Goal: Answer question/provide support: Share knowledge or assist other users

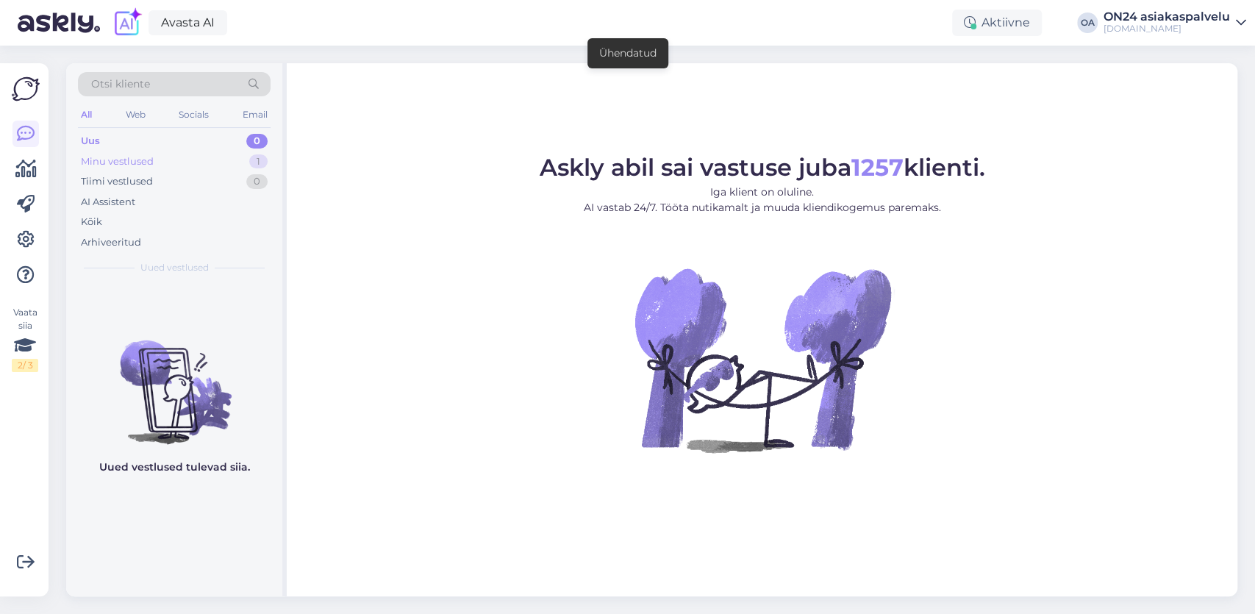
click at [170, 162] on div "Minu vestlused 1" at bounding box center [174, 161] width 193 height 21
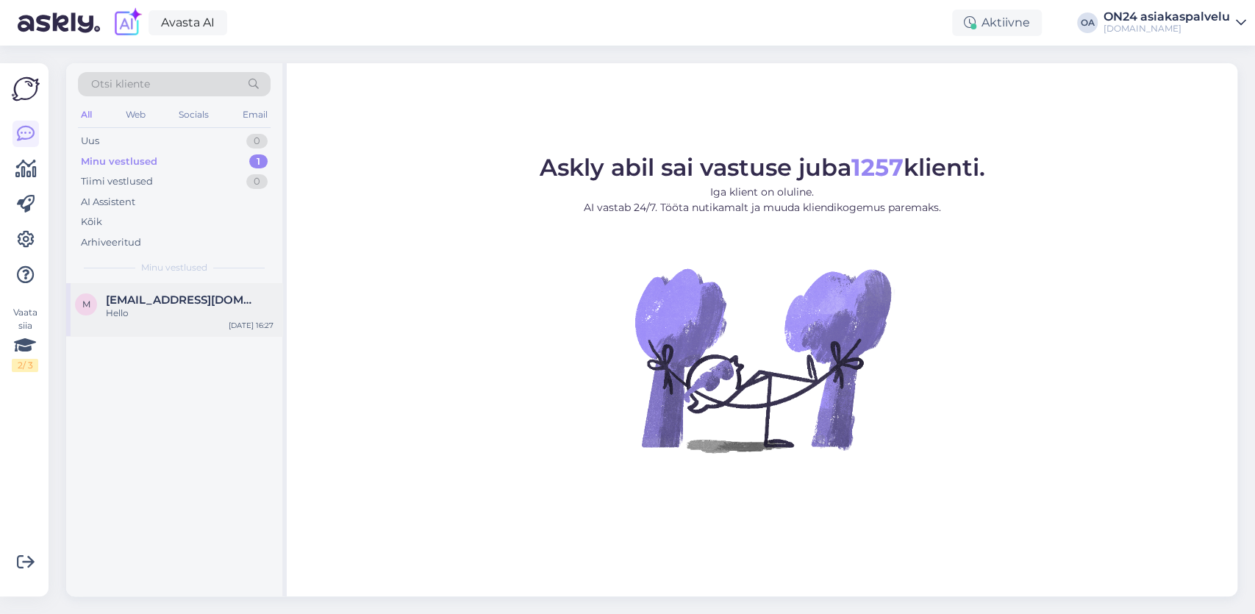
click at [121, 301] on span "[EMAIL_ADDRESS][DOMAIN_NAME]" at bounding box center [182, 299] width 153 height 13
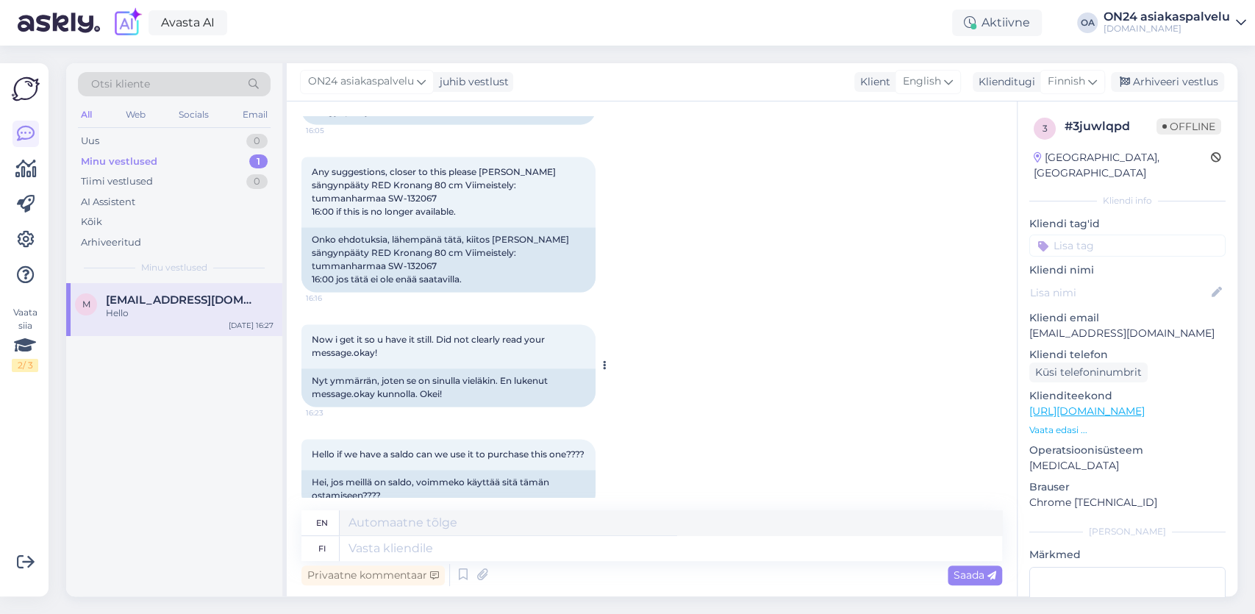
scroll to position [1533, 0]
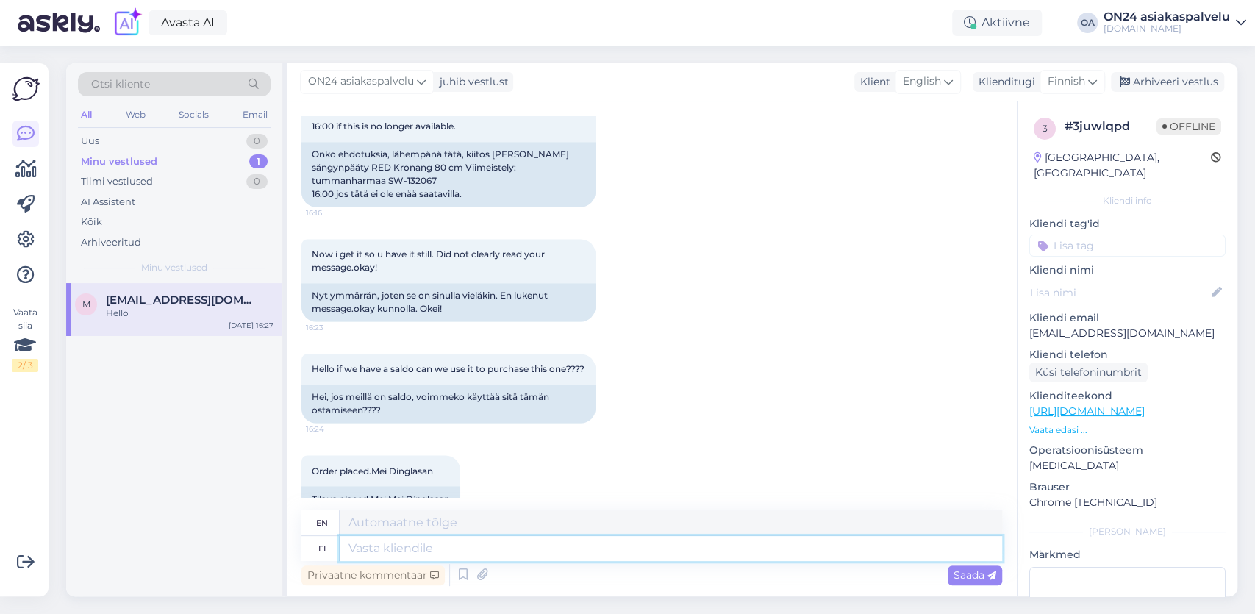
click at [369, 552] on textarea at bounding box center [671, 548] width 662 height 25
type textarea "Hei,"
type textarea "Hello,"
type textarea "[PERSON_NAME], sängynpäädyn m"
type textarea "Hello, headboard"
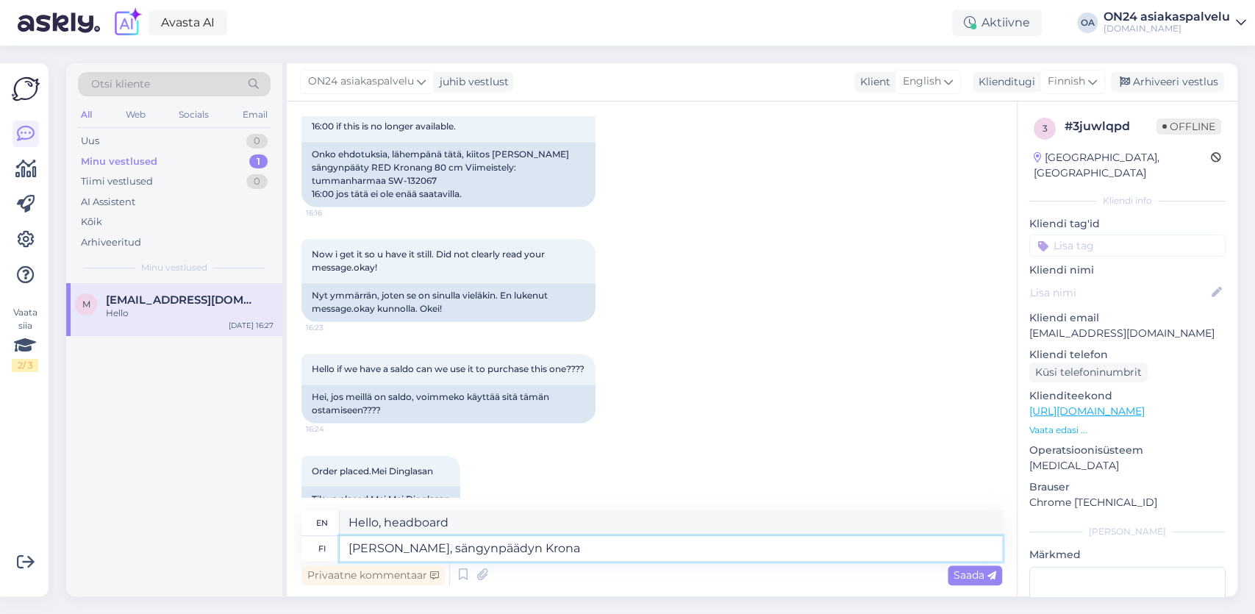
type textarea "[PERSON_NAME], sängynpäädyn Kronag"
type textarea "Hello, [PERSON_NAME] of the headboard"
type textarea "[PERSON_NAME], sängynpäädyn Kronag malli"
type textarea "Hello, the headboard is a Kronag model."
type textarea "Hei, sängynpäädyn Kronag malli vaikuttaa"
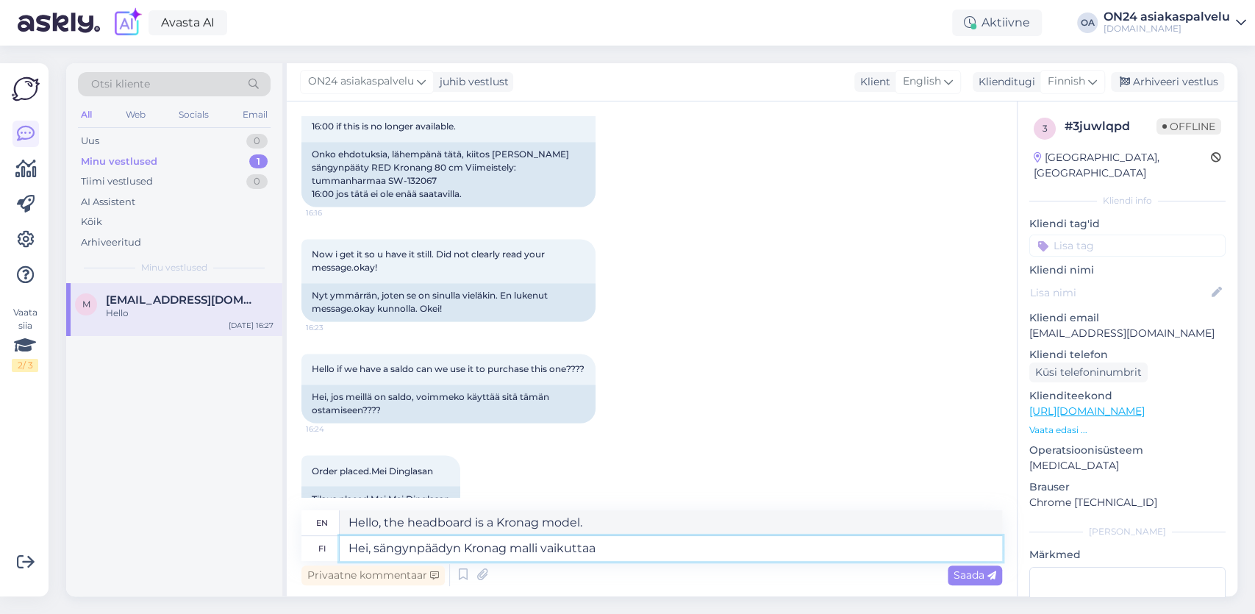
type textarea "Hi, the Kronag headboard model seems to work."
type textarea "Hei, sängynpäädyn Kronag malli vaikuttaa olevan"
type textarea "Hi, the headboard appears to be a Kronag model."
type textarea "[PERSON_NAME], sängynpäädyn Kronag malli vaikuttaa olevan toise"
type textarea "Hi, the Kronag headboard model seems to be different."
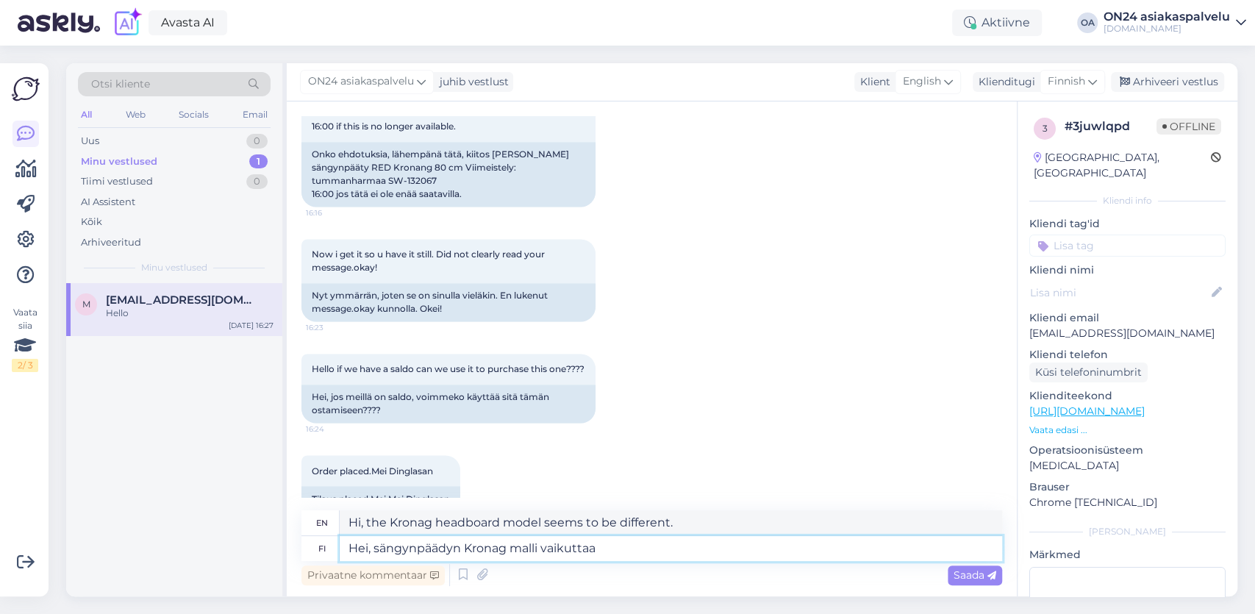
type textarea "Hei, sängynpäädyn Kronag malli vaikuttaa"
type textarea "Hi, the headboard appears to be a Kronag model."
type textarea "[PERSON_NAME], sängynpäädyn Kronag malli vaiku"
type textarea "Hi, the Kronag headboard model seems to work."
type textarea "[PERSON_NAME], sängynpäädyn Kronag malli"
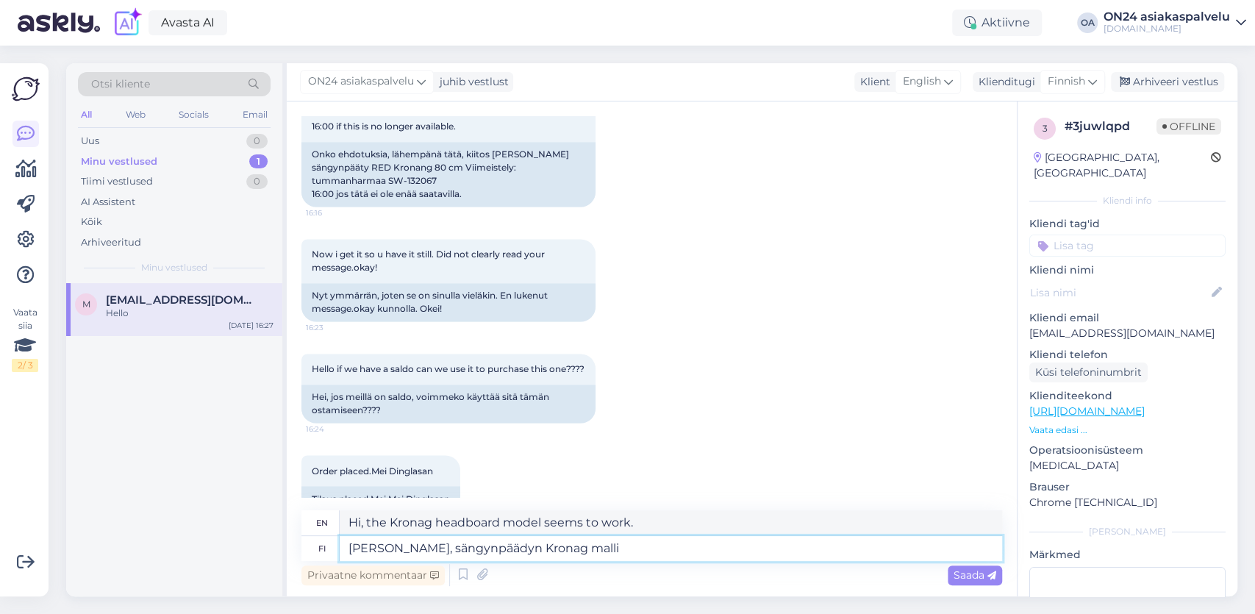
type textarea "Hello, the headboard is a Kronag model."
type textarea "Hei, sängynpäädyn Kronag malli on muuttunut"
type textarea "Hello, the Kronag headboard model has changed."
type textarea "Hei, sängynpäädyn Kronag malli on muuttunut,"
type textarea "Hello, the Kronag headboard model has changed,"
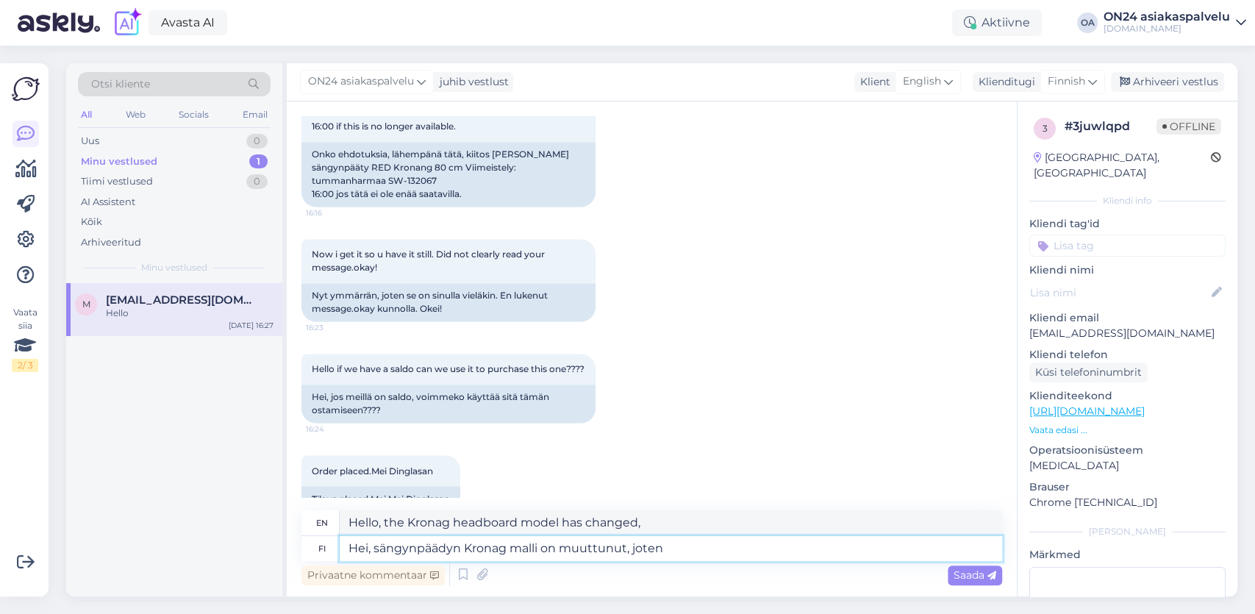
type textarea "Hei, sängynpäädyn Kronag malli on muuttunut, joten"
type textarea "Hi, the Kronag headboard model has changed, so"
type textarea "Hei, sängynpäädyn Kronag malli on muuttunut, joten päädyn m"
type textarea "Hi, the Kronag headboard model has changed, so the headboard"
type textarea "Hei, sängynpäädyn Kronag malli on muuttunut, joten päädyn malli"
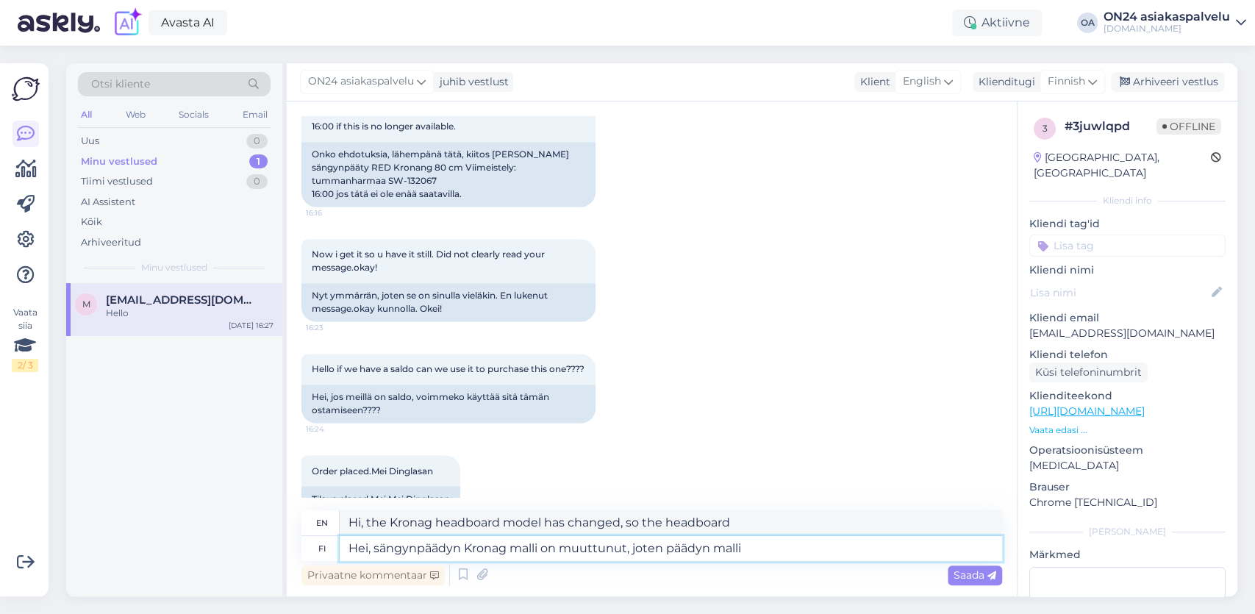
type textarea "Hi, the Kronag headboard model has changed, so the headboard model"
type textarea "Hei, sängynpäädyn Kronag malli on muuttunut, joten päädyn malli ei o"
type textarea "Hello, the Kronag headboard model has changed, so the headboard model is not"
type textarea "Hei, sängynpäädyn Kronag malli on muuttunut, joten päädyn malli ei ole aivan s"
type textarea "Hi, the Kronag headboard model has changed, so the headboard model is not exact…"
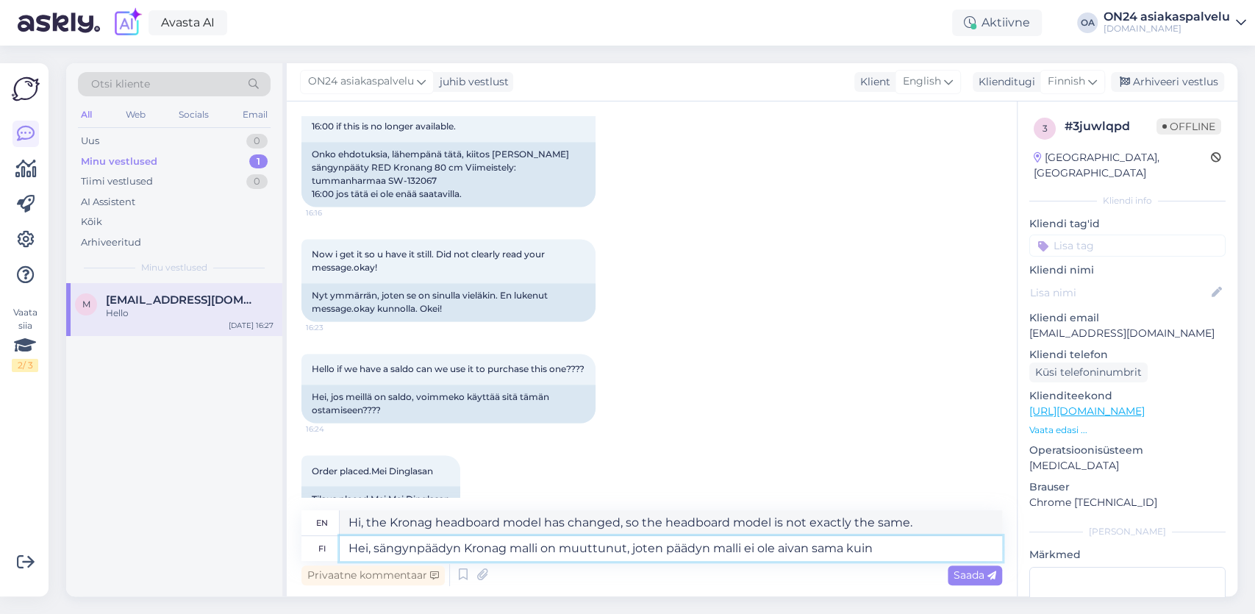
type textarea "Hei, sängynpäädyn Kronag malli on muuttunut, joten päädyn malli ei ole aivan sa…"
type textarea "Hi, the Kronag headboard model has changed, so the headboard model is not exact…"
type textarea "Hei, sängynpäädyn Kronag malli on muuttunut, joten päädyn malli ei ole aivan sa…"
type textarea "Hi, the Kronag headboard model has changed, so the headboard model is not exact…"
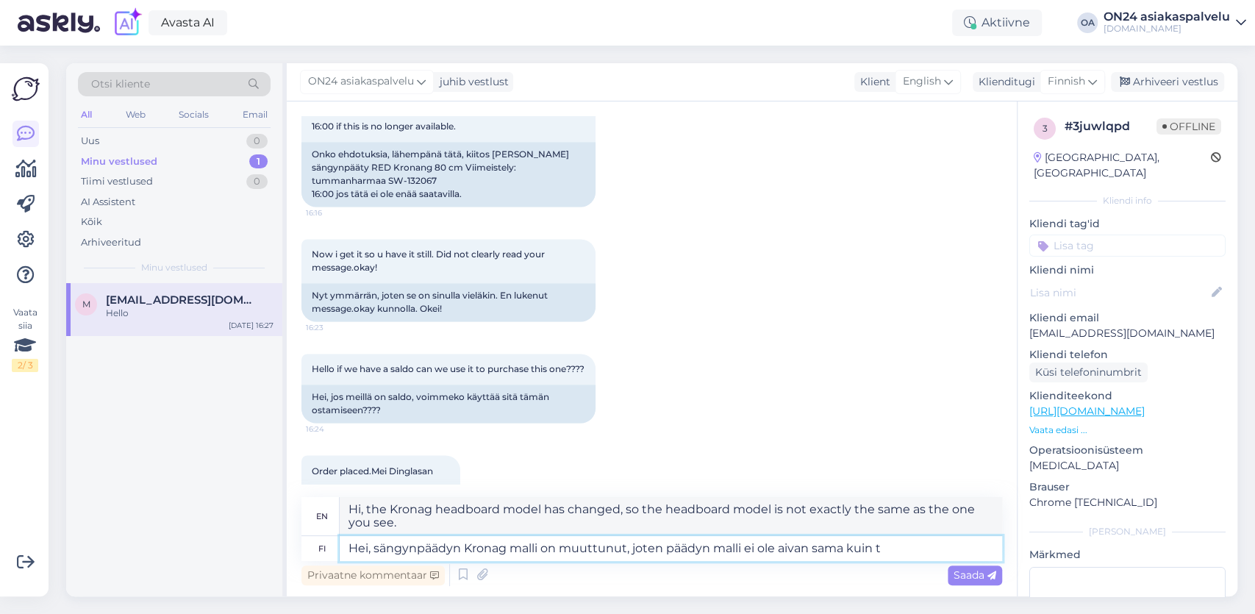
type textarea "Hei, sängynpäädyn Kronag malli on muuttunut, joten päädyn malli ei ole aivan sa…"
type textarea "Hi, the Kronag headboard model has changed, so the headboard model is not exact…"
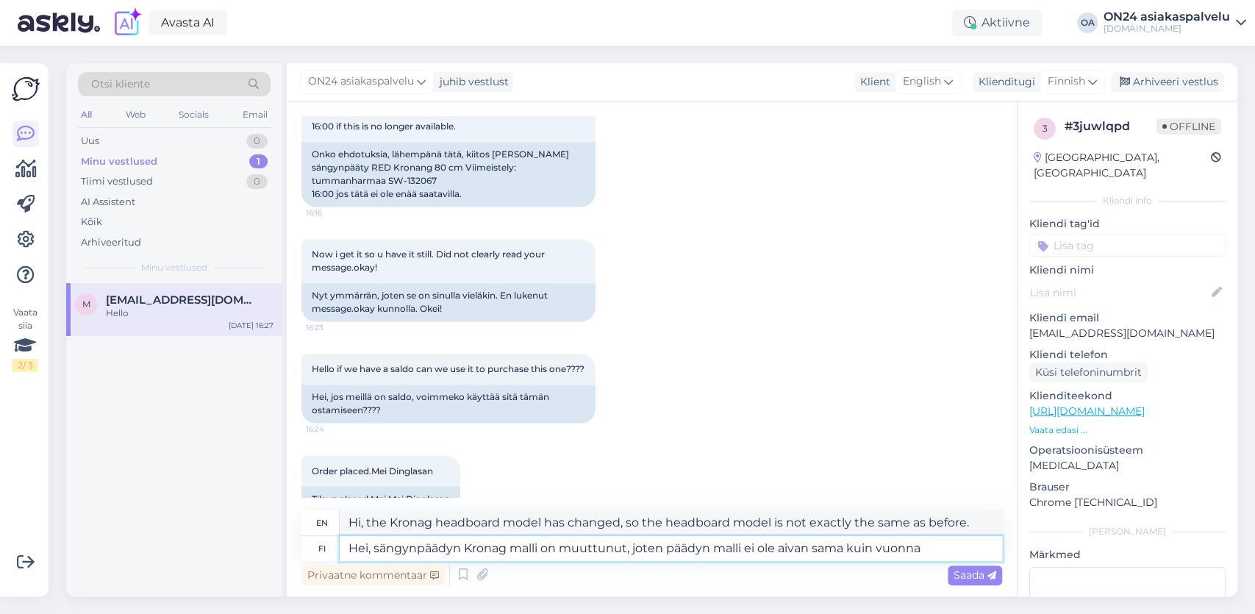
type textarea "Hei, sängynpäädyn Kronag malli on muuttunut, joten päädyn malli ei ole aivan sa…"
type textarea "Hello, the Kronag headboard model has changed, so the headboard model is not ex…"
type textarea "Hei, sängynpäädyn Kronag malli on muuttunut, joten päädyn malli ei ole aivan sa…"
type textarea "Hello, the Kronag headboard model has changed, so the headboard model is not ex…"
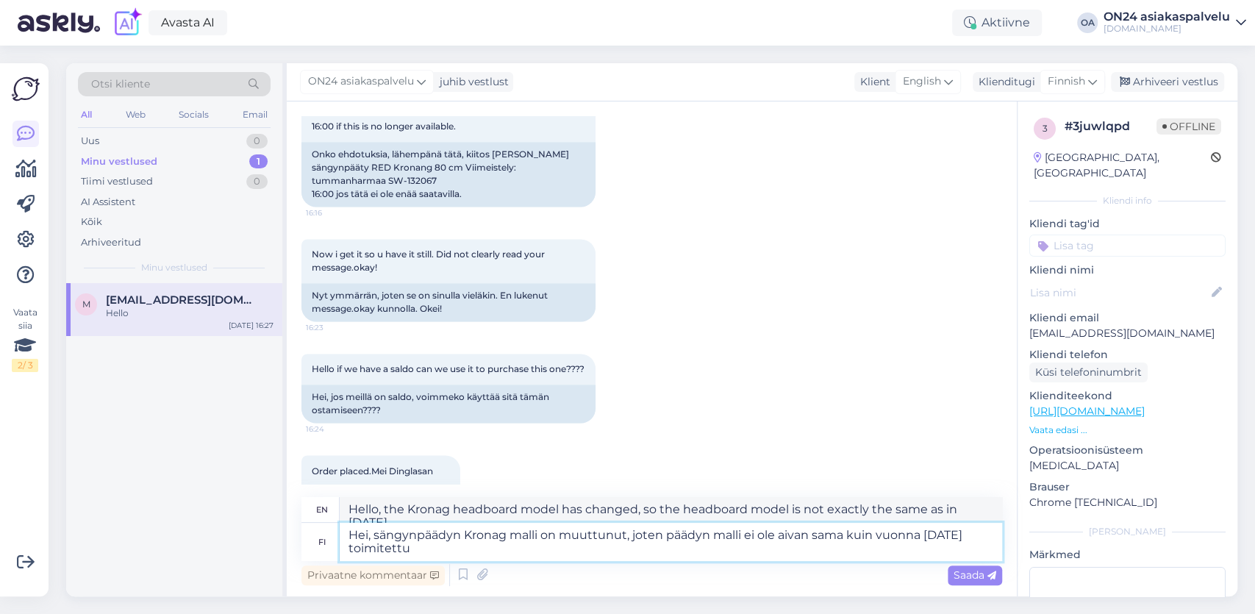
type textarea "Hei, sängynpäädyn Kronag malli on muuttunut, joten päädyn malli ei ole aivan sa…"
type textarea "Hello, the Kronag headboard model has changed, so the headboard model is not ex…"
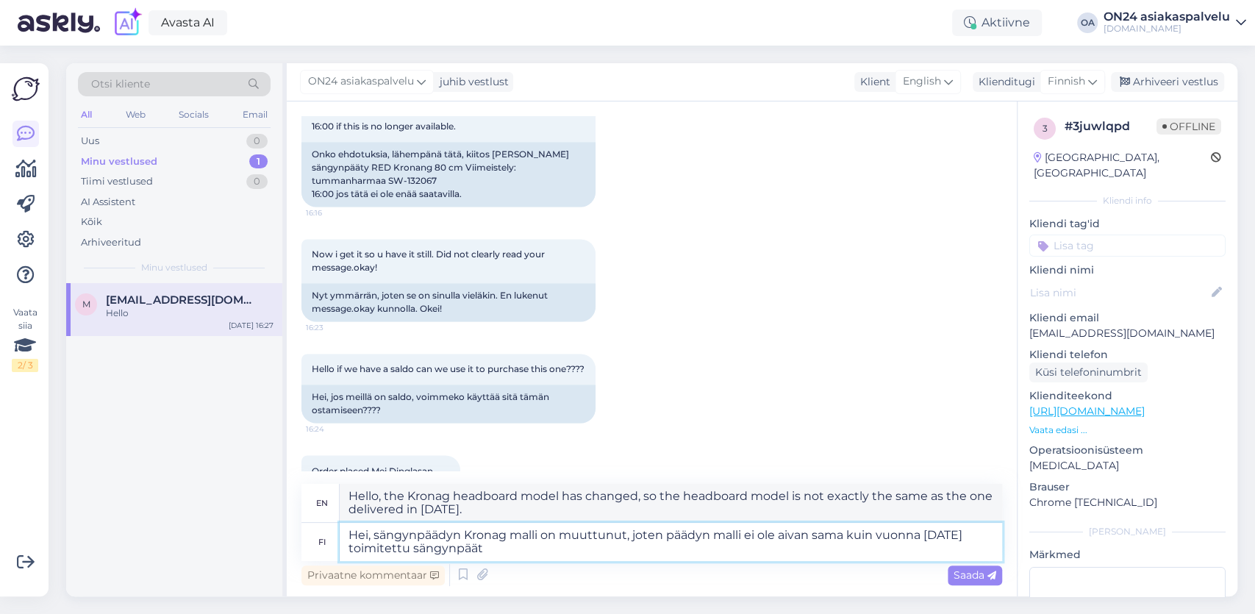
type textarea "Hei, sängynpäädyn Kronag malli on muuttunut, joten päädyn malli ei ole aivan sa…"
type textarea "Hello, the Kronag headboard model has changed, so the headboard model is not ex…"
type textarea "Hei, sängynpäädyn Kronag malli on muuttunut, joten päädyn malli ei ole aivan sa…"
type textarea "Hello, the Kronag headboard model has changed, so the headboard model is not ex…"
type textarea "Hei, sängynpäädyn Kronag malli on muuttunut, joten päädyn malli ei ole aivan sa…"
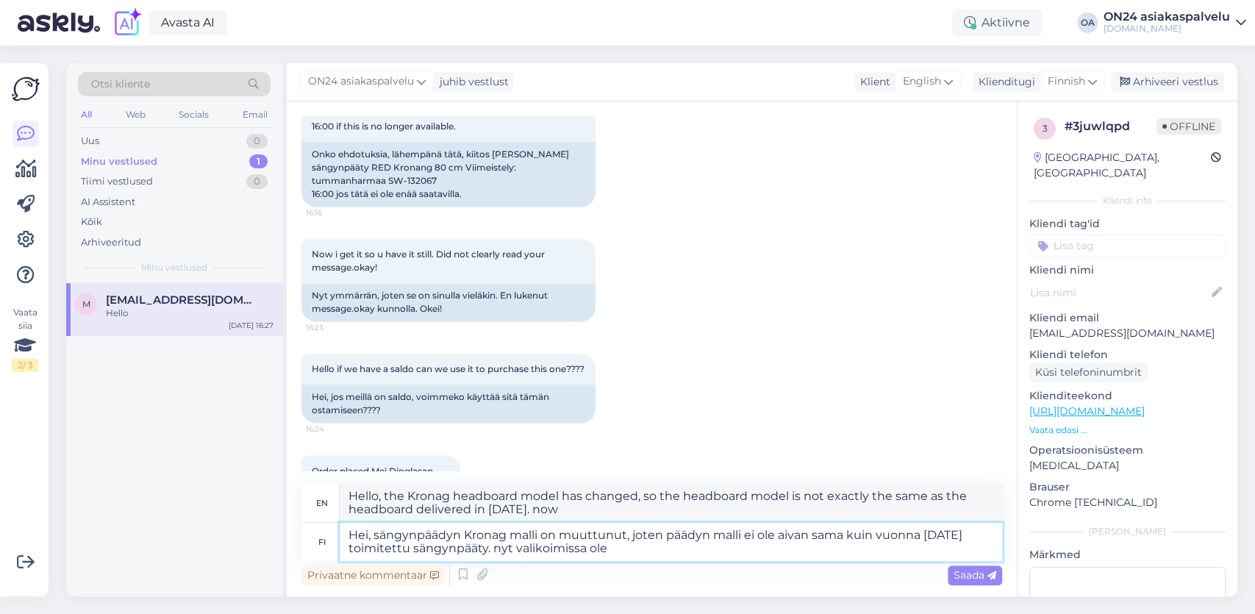
type textarea "Hello, the Kronag headboard model has changed, so the headboard model is not ex…"
type textarea "Hei, sängynpäädyn Kronag malli on muuttunut, joten päädyn malli ei ole aivan sa…"
type textarea "Hello, the Kronag headboard model has changed, so the headboard model is not ex…"
type textarea "Hei, sängynpäädyn Kronag malli on muuttunut, joten päädyn malli ei ole aivan sa…"
type textarea "Hello, the Kronag headboard model has changed, so the headboard model is not ex…"
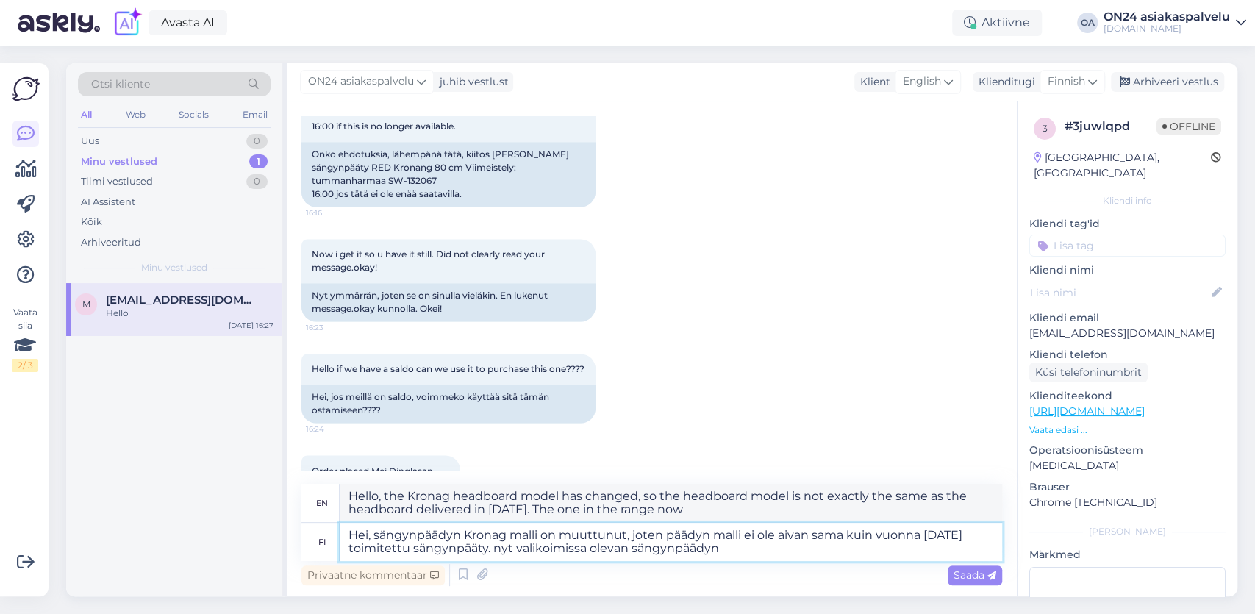
type textarea "Hei, sängynpäädyn Kronag malli on muuttunut, joten päädyn malli ei ole aivan sa…"
type textarea "Hello, the Kronag headboard model has changed, so the headboard model is not ex…"
type textarea "Hei, sängynpäädyn Kronag malli on muuttunut, joten päädyn malli ei ole aivan sa…"
type textarea "Hello, the Kronag headboard model has changed, so the headboard model is not ex…"
type textarea "Hei, sängynpäädyn Kronag malli on muuttunut, joten päädyn malli ei ole aivan sa…"
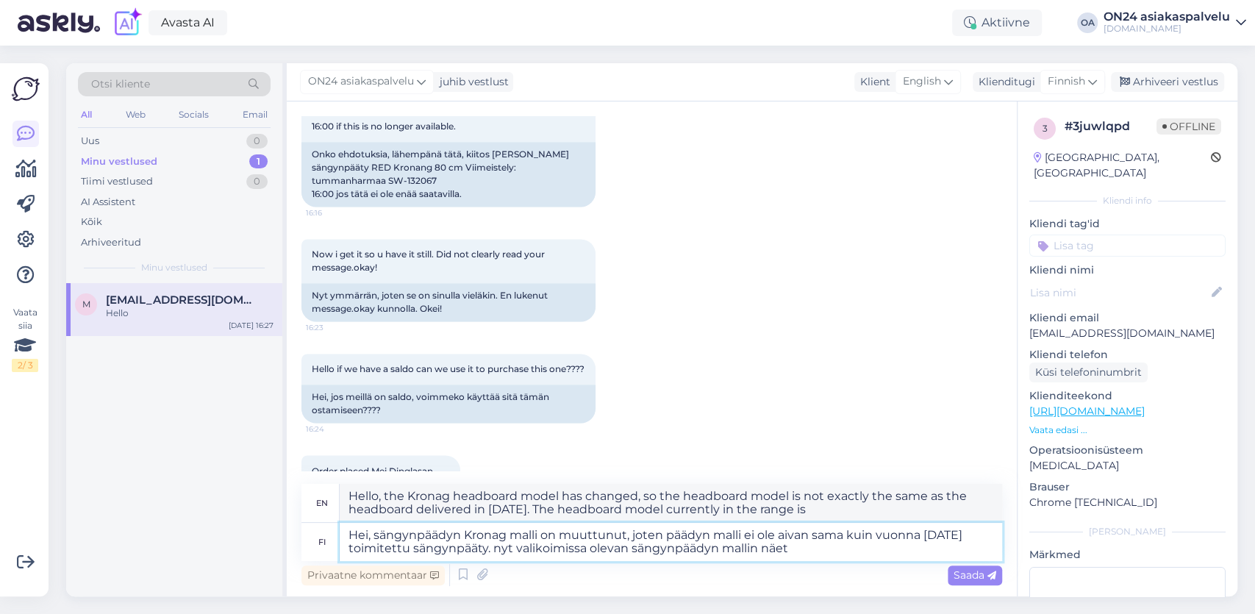
type textarea "Hi, the Kronag headboard model has changed, so the headboard model is not exact…"
paste textarea "[URL][DOMAIN_NAME]"
type textarea "Hei, sängynpäädyn Kronag malli on muuttunut, joten päädyn malli ei ole aivan sa…"
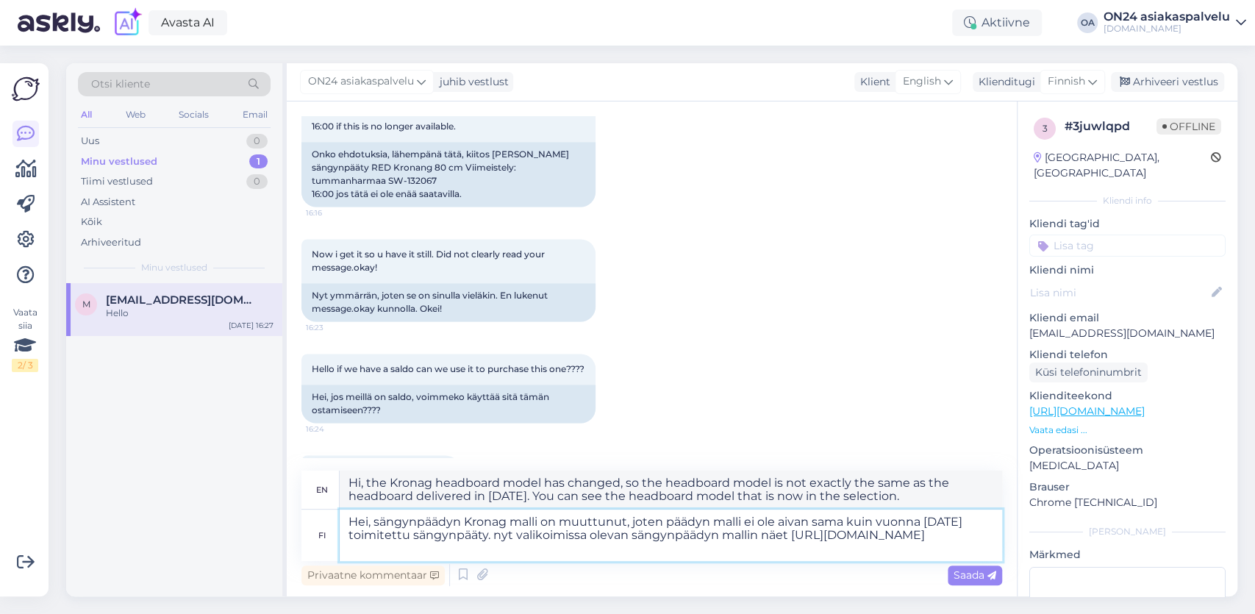
type textarea "Hi, the Kronag headboard model has changed, so the headboard model is not exact…"
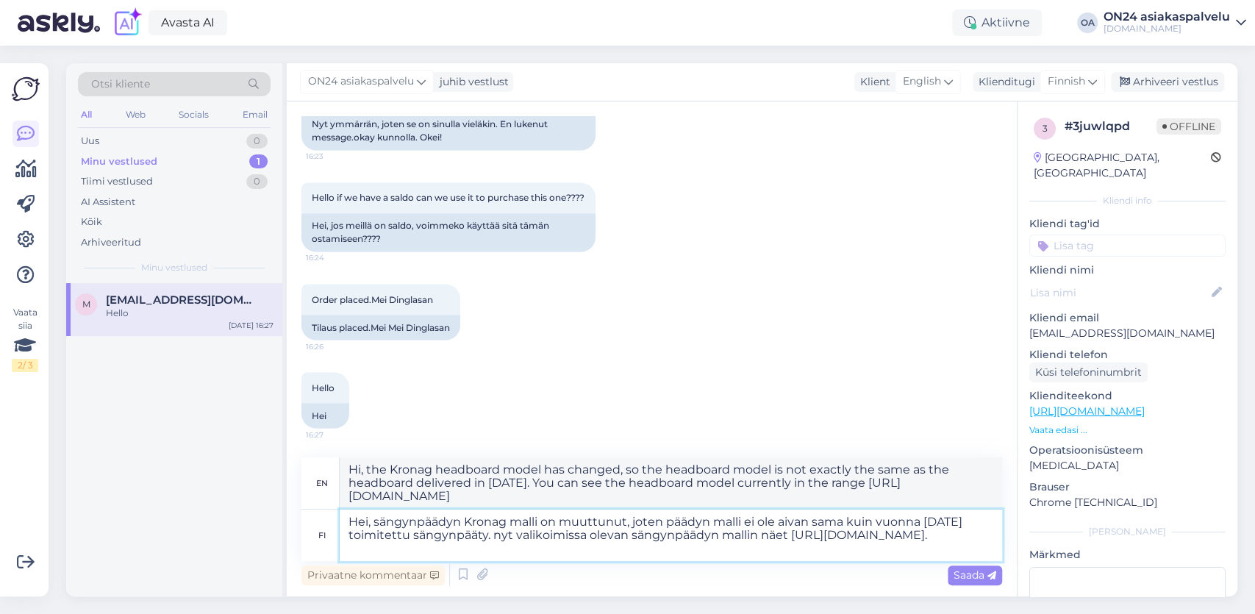
scroll to position [1730, 0]
type textarea "Hei, sängynpäädyn Kronag malli on muuttunut, joten päädyn malli ei ole aivan sa…"
type textarea "Hi, the Kronag headboard model has changed, so the headboard model is not exact…"
type textarea "Hei, sängynpäädyn Kronag malli on muuttunut, joten päädyn malli ei ole aivan sa…"
type textarea "Hi, the Kronag headboard model has changed, so the headboard model is not exact…"
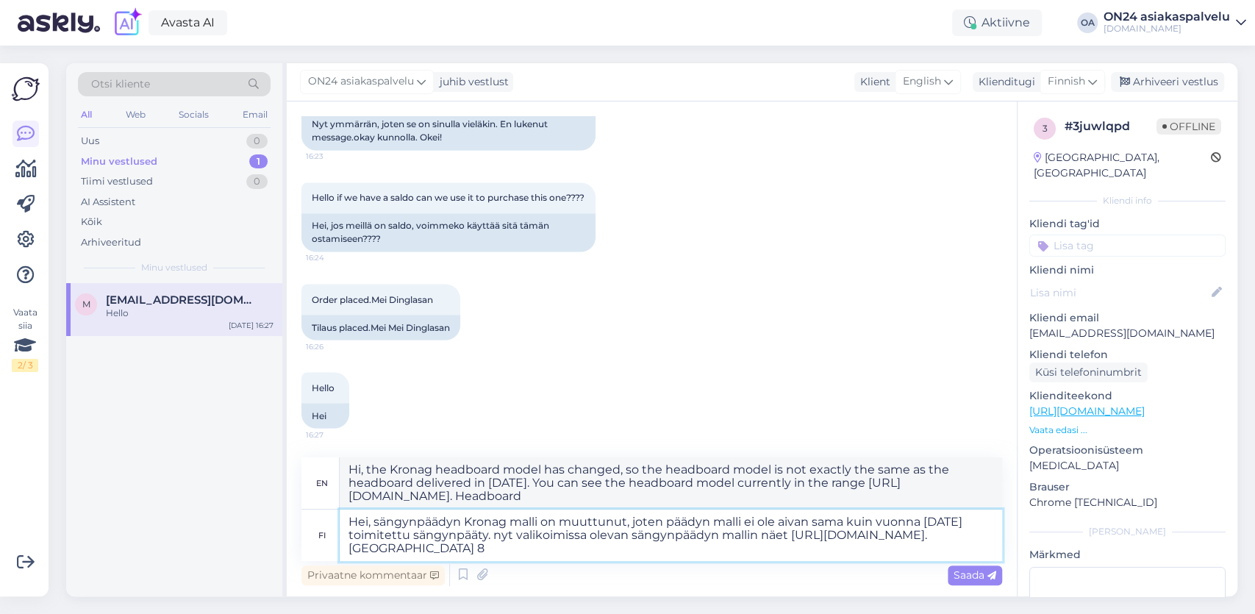
type textarea "Hei, sängynpäädyn Kronag malli on muuttunut, joten päädyn malli ei ole aivan sa…"
type textarea "Hi, the Kronag headboard model has changed, so the headboard model is not exact…"
type textarea "Hei, sängynpäädyn Kronag malli on muuttunut, joten päädyn malli ei ole aivan sa…"
type textarea "Hi, the Kronag headboard model has changed, so the headboard model is not exact…"
paste textarea "Kanta-asiakashinta -35% 295,82 €"
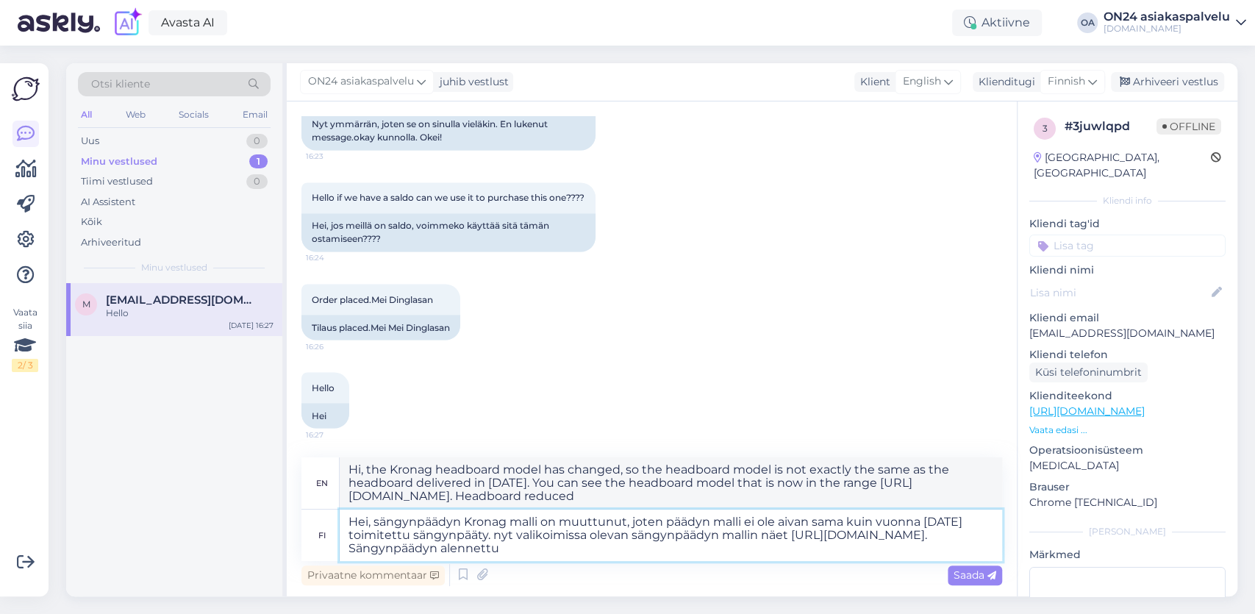
type textarea "Hei, sängynpäädyn Kronag malli on muuttunut, joten päädyn malli ei ole aivan sa…"
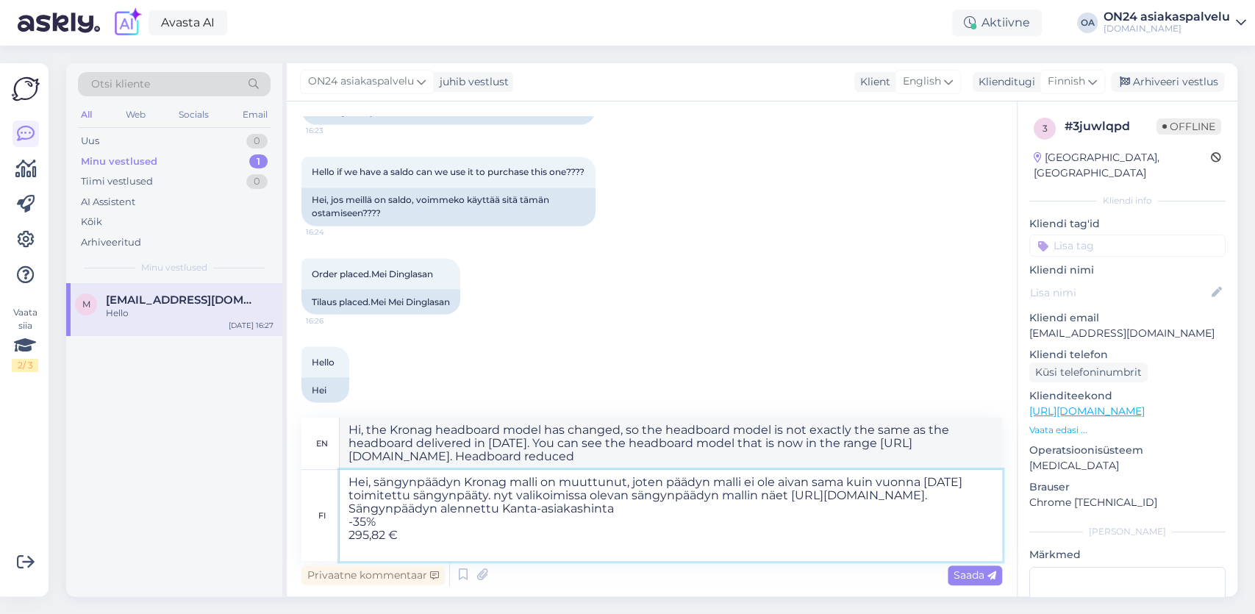
type textarea "Hi, the Kronag headboard model has changed, so the headboard model is not exact…"
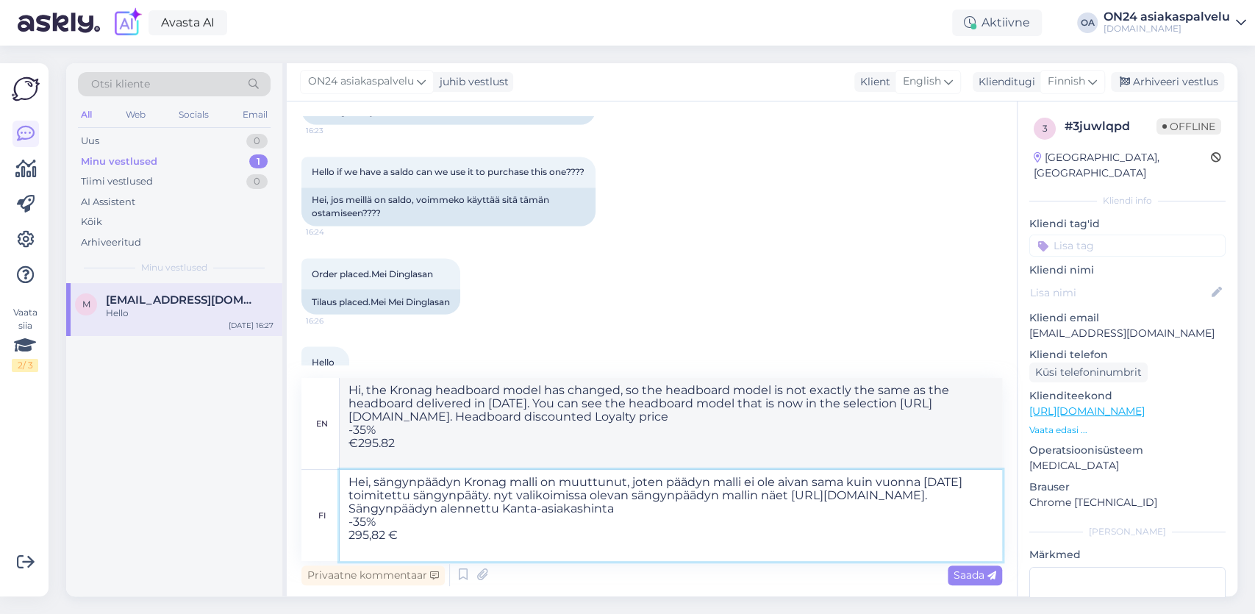
click at [866, 509] on textarea "Hei, sängynpäädyn Kronag malli on muuttunut, joten päädyn malli ei ole aivan sa…" at bounding box center [671, 515] width 662 height 91
type textarea "Hei, sängynpäädyn Kronag malli on muuttunut, joten päädyn malli ei ole aivan sa…"
type textarea "Hi, the Kronag headboard model has changed, so the headboard model is not exact…"
type textarea "Hei, sängynpäädyn Kronag malli on muuttunut, joten päädyn malli ei ole aivan sa…"
type textarea "Hi, the Kronag headboard model has changed, so the headboard model is not exact…"
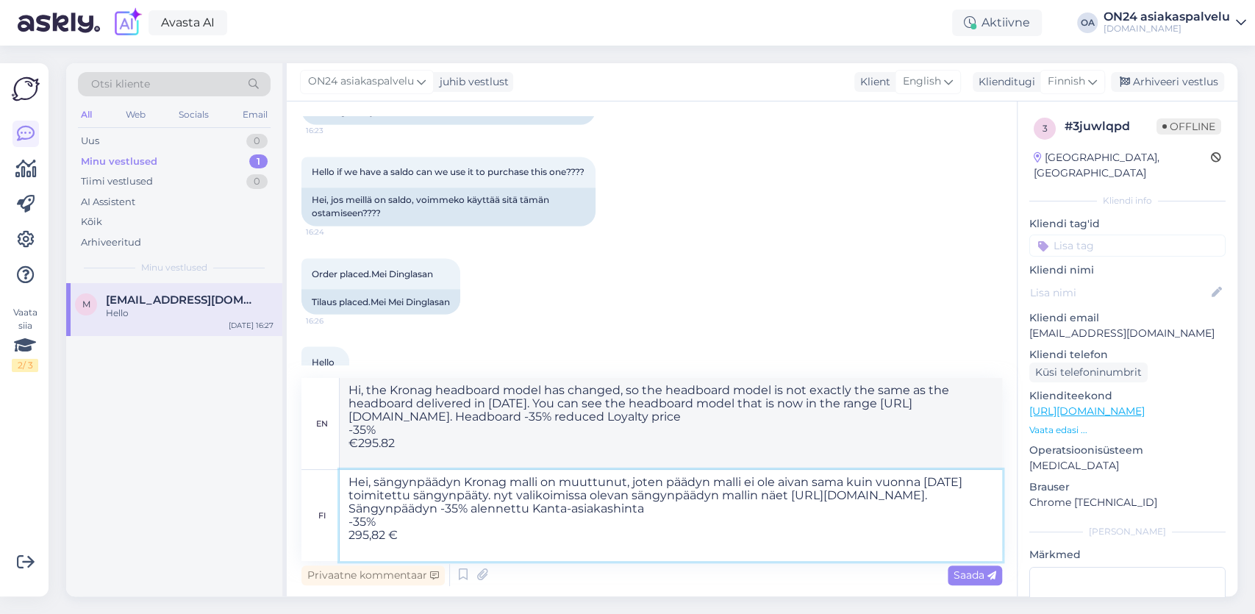
drag, startPoint x: 387, startPoint y: 542, endPoint x: 362, endPoint y: 540, distance: 25.1
click at [362, 541] on textarea "Hei, sängynpäädyn Kronag malli on muuttunut, joten päädyn malli ei ole aivan sa…" at bounding box center [671, 515] width 662 height 91
click at [362, 540] on textarea "Hei, sängynpäädyn Kronag malli on muuttunut, joten päädyn malli ei ole aivan sa…" at bounding box center [671, 515] width 662 height 91
drag, startPoint x: 379, startPoint y: 533, endPoint x: 345, endPoint y: 533, distance: 33.1
click at [345, 533] on textarea "Hei, sängynpäädyn Kronag malli on muuttunut, joten päädyn malli ei ole aivan sa…" at bounding box center [671, 515] width 662 height 91
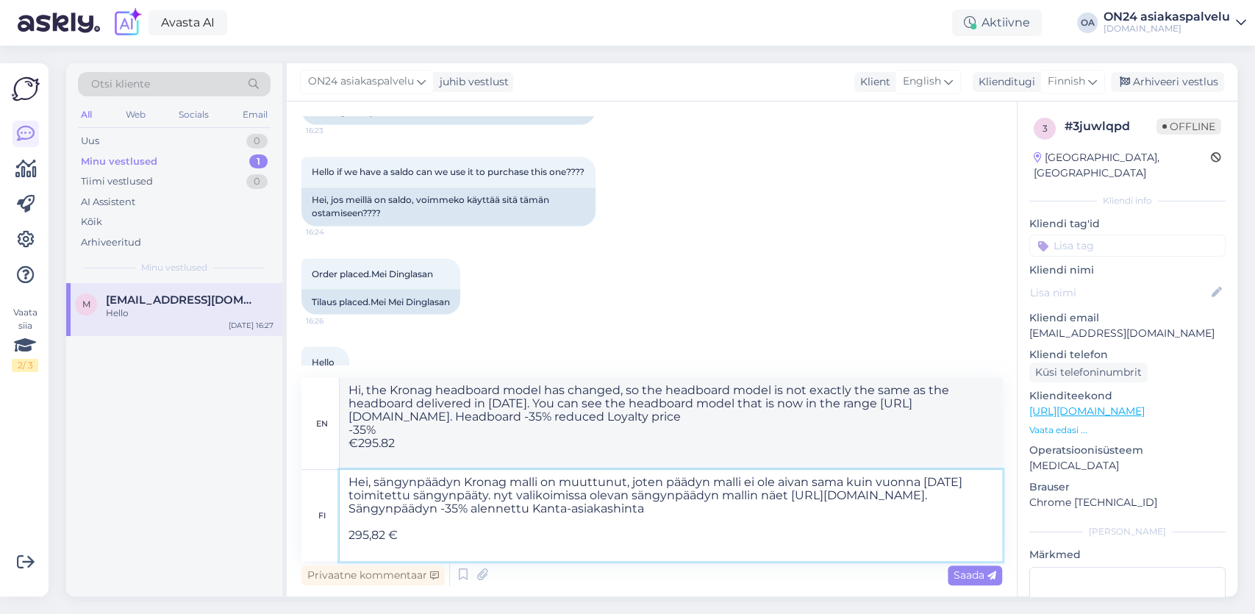
click at [467, 527] on textarea "Hei, sängynpäädyn Kronag malli on muuttunut, joten päädyn malli ei ole aivan sa…" at bounding box center [671, 515] width 662 height 91
type textarea "Hei, sängynpäädyn Kronag malli on muuttunut, joten päädyn malli ei ole aivan sa…"
type textarea "Hi, the Kronag headboard model has changed, so the headboard model is not exact…"
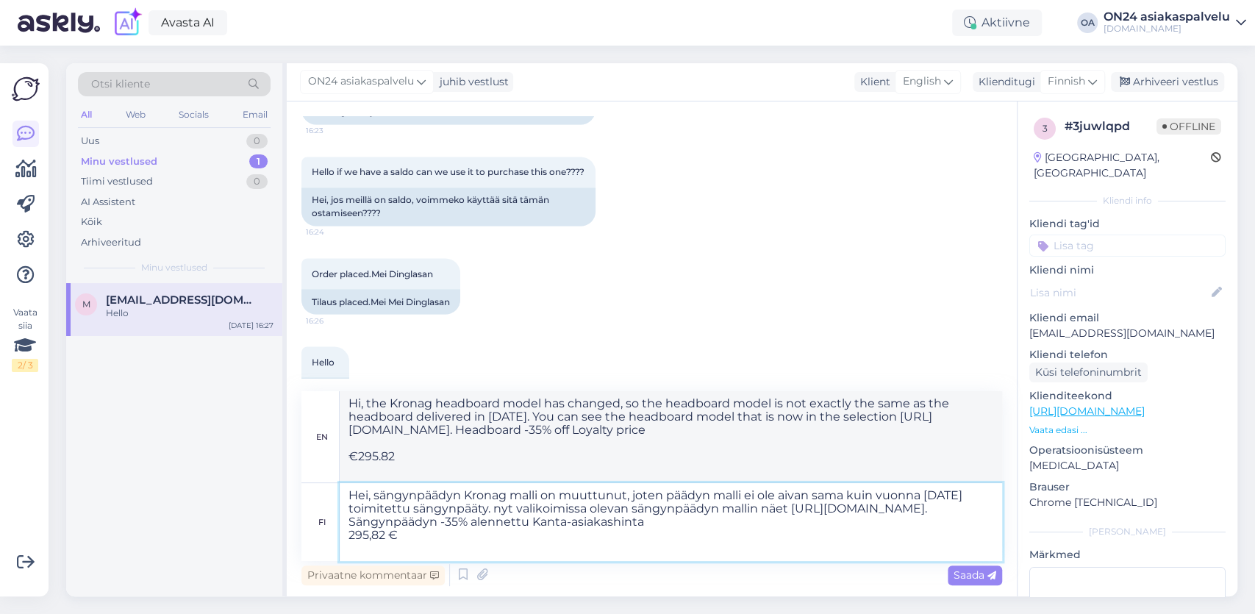
type textarea "Hei, sängynpäädyn Kronag malli on muuttunut, joten päädyn malli ei ole aivan sa…"
type textarea "Hi, the Kronag headboard model has changed, so the headboard model is not exact…"
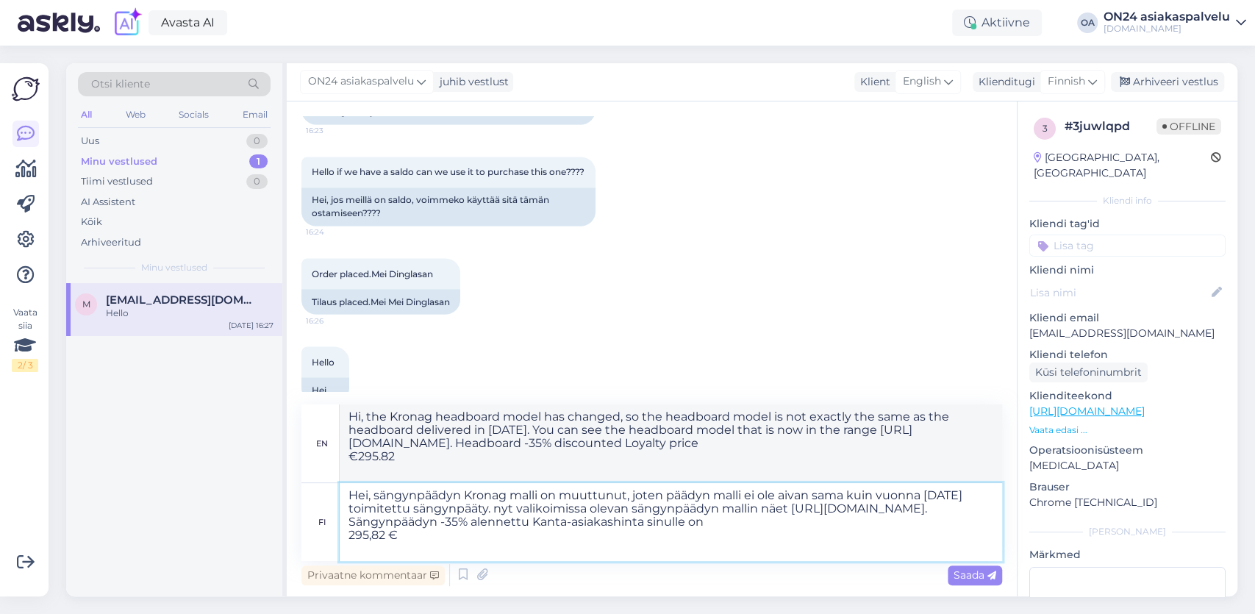
type textarea "Hei, sängynpäädyn Kronag malli on muuttunut, joten päädyn malli ei ole aivan sa…"
type textarea "Hi, the Kronag headboard model has changed, so the headboard model is not exact…"
type textarea "Hei, sängynpäädyn Kronag malli on muuttunut, joten päädyn malli ei ole aivan sa…"
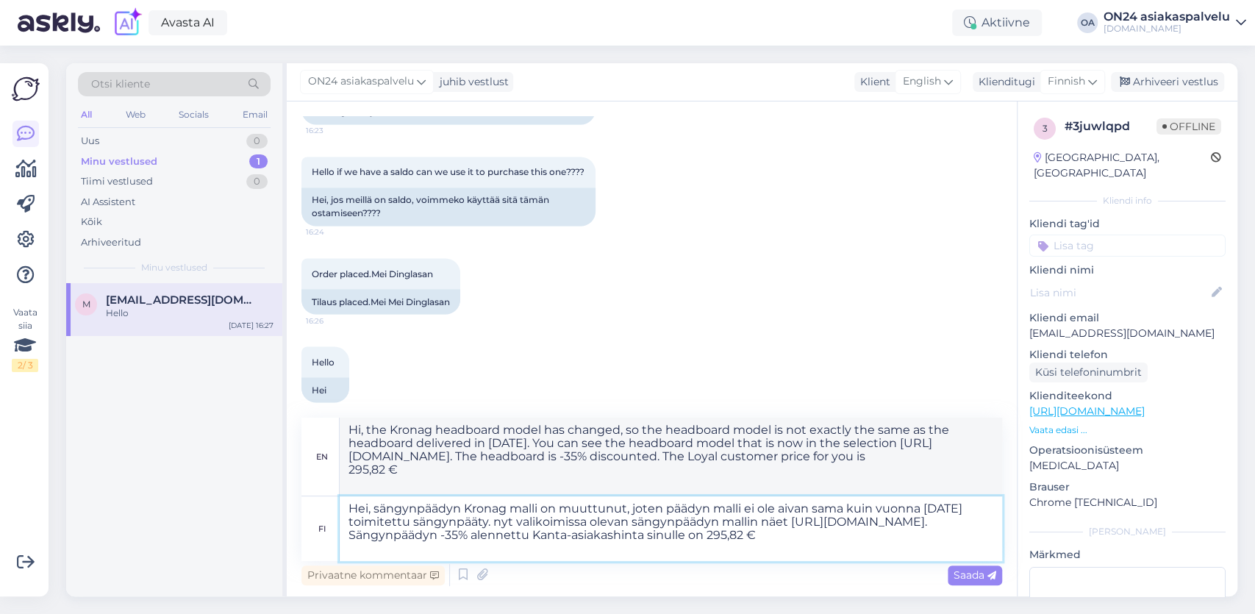
type textarea "Hi, the Kronag headboard model has changed, so the headboard model is not exact…"
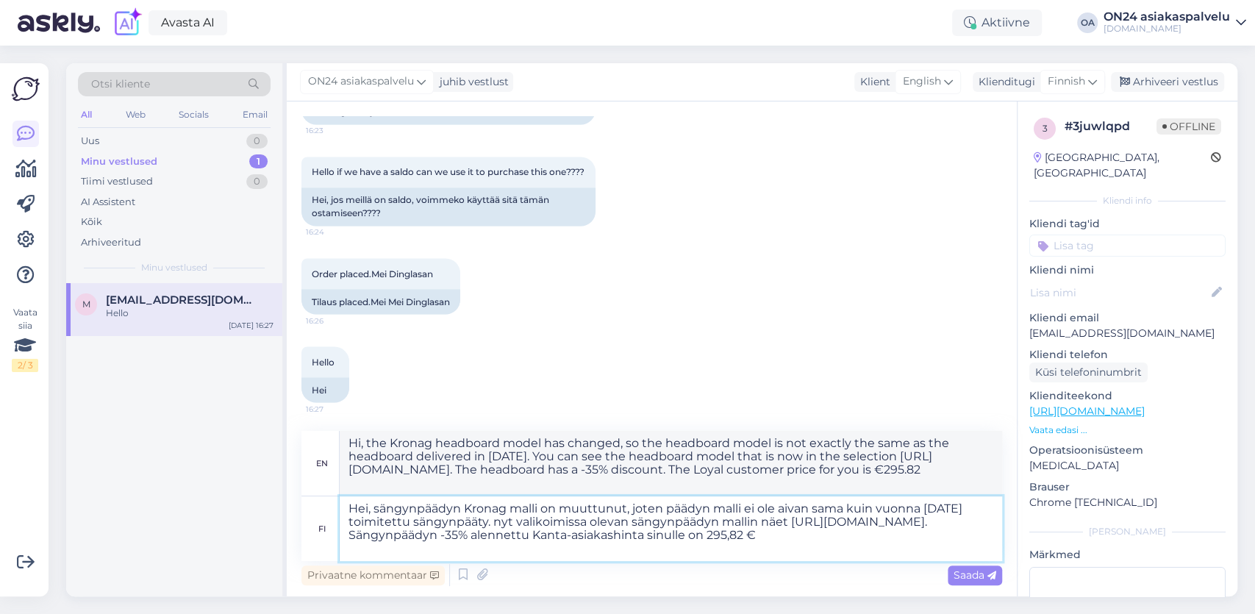
drag, startPoint x: 596, startPoint y: 540, endPoint x: 576, endPoint y: 555, distance: 25.1
click at [595, 542] on textarea "Hei, sängynpäädyn Kronag malli on muuttunut, joten päädyn malli ei ole aivan sa…" at bounding box center [671, 528] width 662 height 65
click at [576, 551] on textarea "Hei, sängynpäädyn Kronag malli on muuttunut, joten päädyn malli ei ole aivan sa…" at bounding box center [671, 528] width 662 height 65
type textarea "Hei, sängynpäädyn Kronag malli on muuttunut, joten päädyn malli ei ole aivan sa…"
type textarea "Hi, the Kronag headboard model has changed, so the headboard model is not exact…"
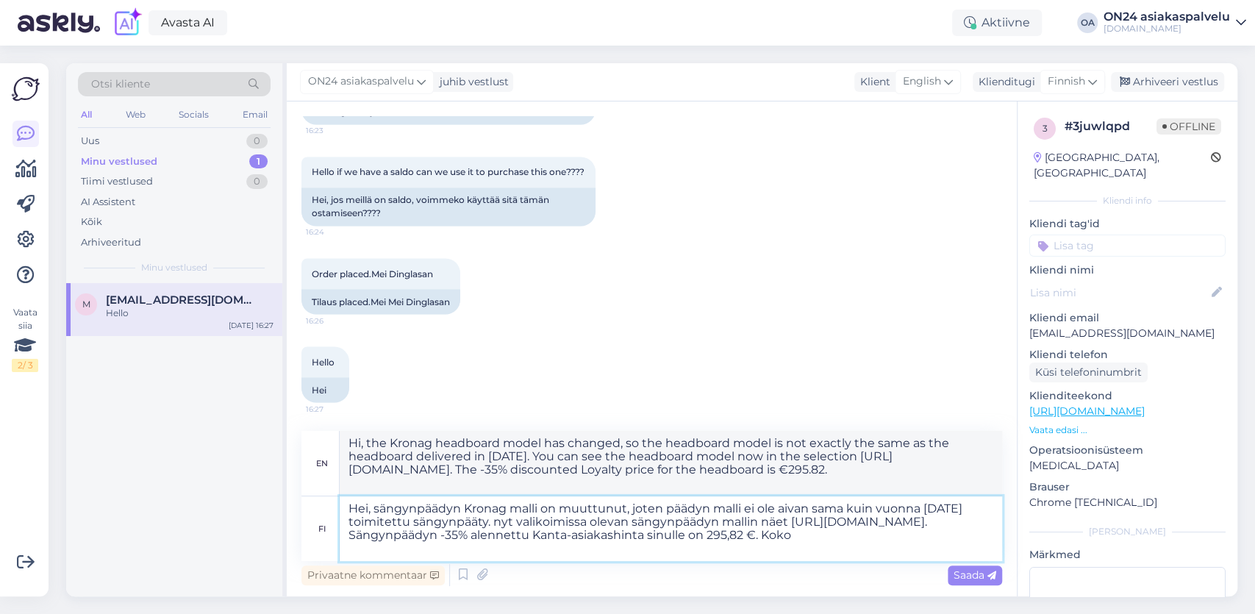
type textarea "Hei, sängynpäädyn Kronag malli on muuttunut, joten päädyn malli ei ole aivan sa…"
type textarea "Hi, the Kronag headboard model has changed, so the headboard model is not exact…"
type textarea "Hei, sängynpäädyn Kronag malli on muuttunut, joten päädyn malli ei ole aivan sa…"
type textarea "Hi, the Kronag headboard model has changed, so the headboard model is not exact…"
type textarea "Hei, sängynpäädyn Kronag malli on muuttunut, joten päädyn malli ei ole aivan sa…"
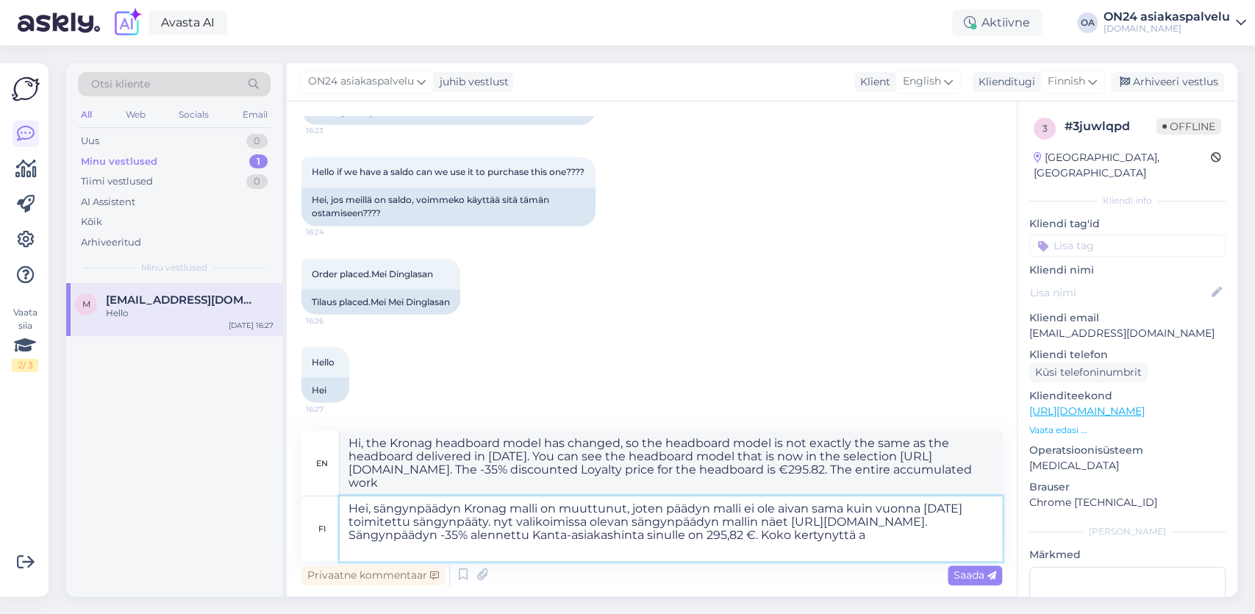
type textarea "Hi, the Kronag headboard model has changed, so the headboard model is not exact…"
type textarea "Hei, sängynpäädyn Kronag malli on muuttunut, joten päädyn malli ei ole aivan sa…"
type textarea "Hi, the Kronag headboard model has changed, so the headboard model is not exact…"
type textarea "Hei, sängynpäädyn Kronag malli on muuttunut, joten päädyn malli ei ole aivan sa…"
type textarea "Hi, the Kronag headboard model has changed, so the headboard model is not exact…"
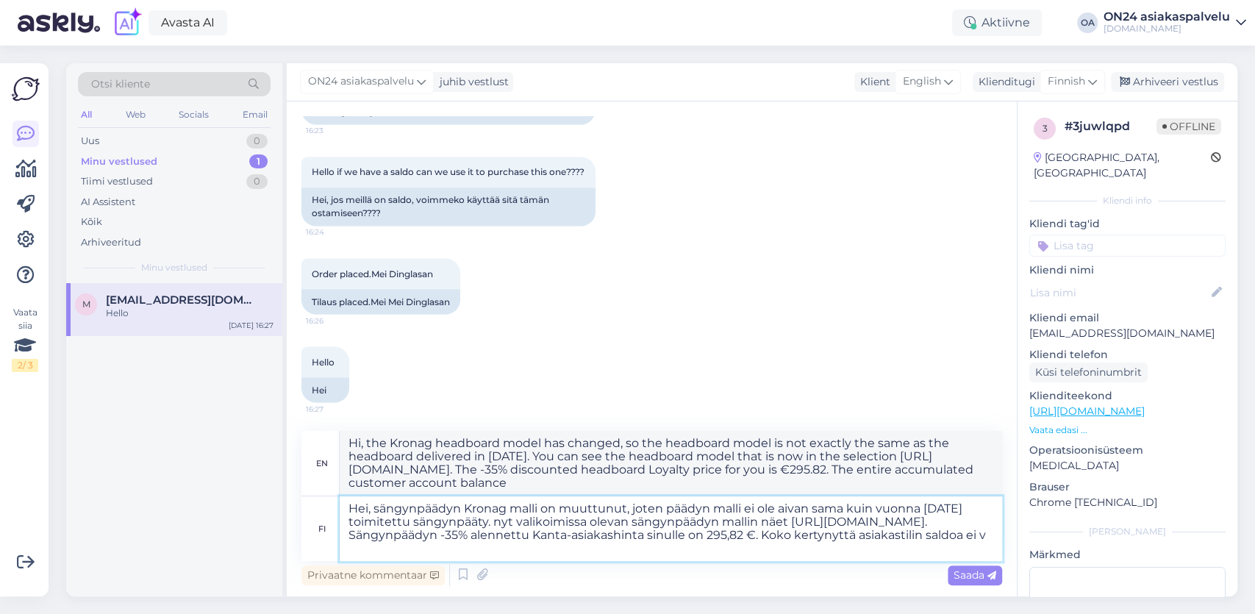
type textarea "Hei, sängynpäädyn Kronag malli on muuttunut, joten päädyn malli ei ole aivan sa…"
type textarea "Hi, the Kronag headboard model has changed, so the headboard model is not exact…"
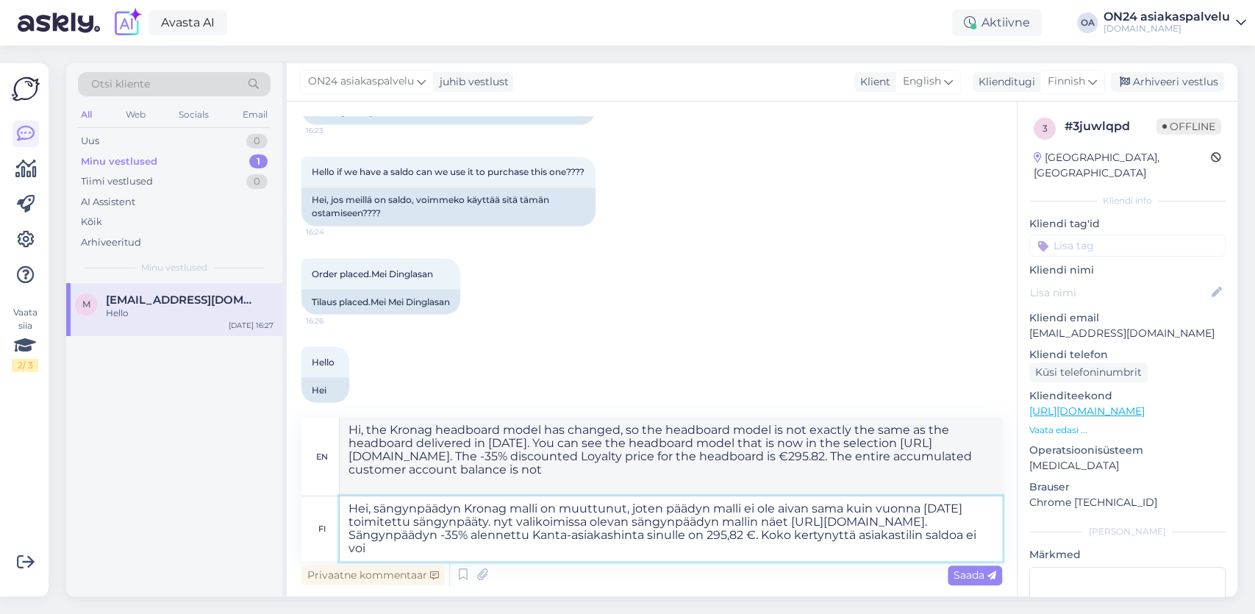
type textarea "Hei, sängynpäädyn Kronag malli on muuttunut, joten päädyn malli ei ole aivan sa…"
type textarea "Hi, the Kronag headboard model has changed, so the headboard model is not exact…"
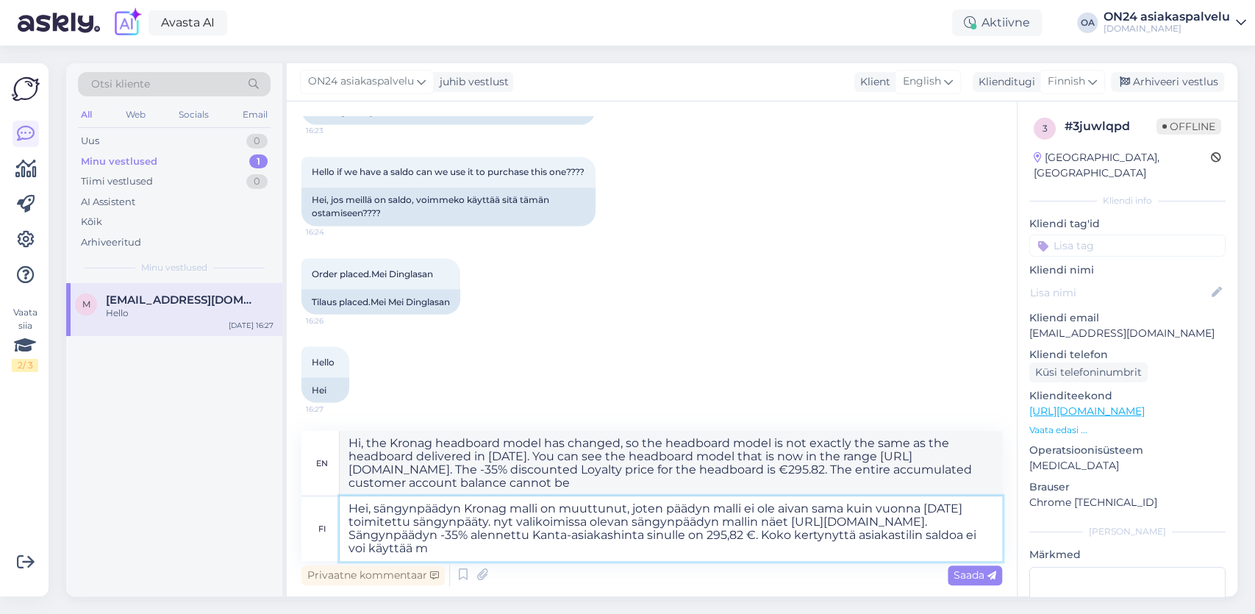
type textarea "Hei, sängynpäädyn Kronag malli on muuttunut, joten päädyn malli ei ole aivan sa…"
type textarea "Hi, the Kronag headboard model has changed, so the headboard model is not exact…"
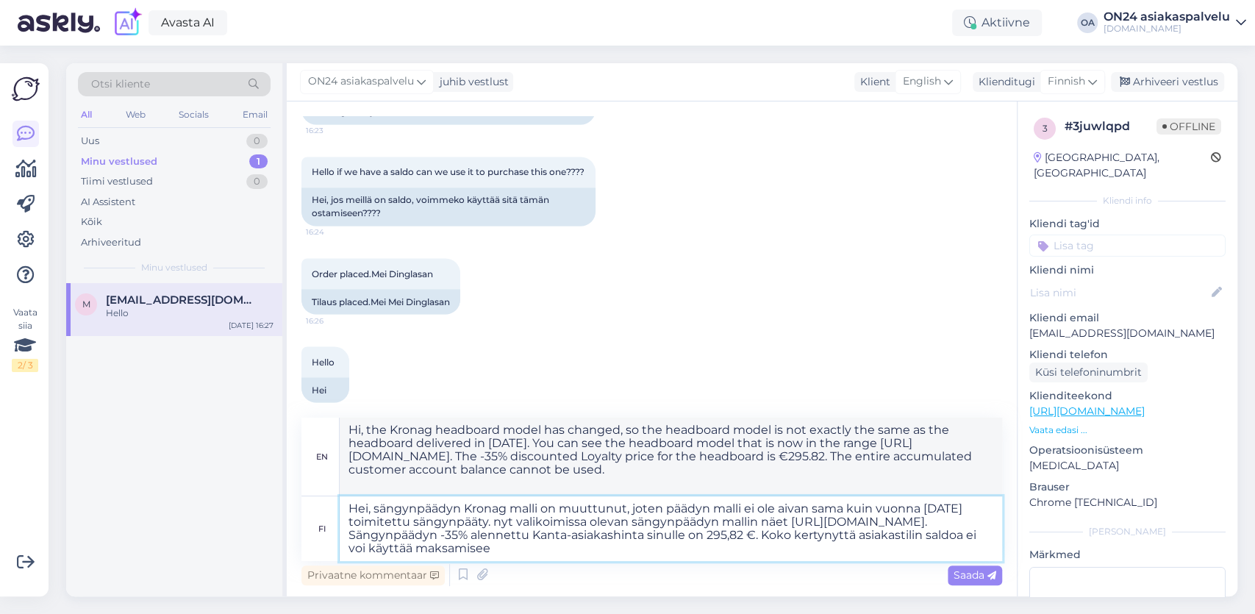
type textarea "Hei, sängynpäädyn Kronag malli on muuttunut, joten päädyn malli ei ole aivan sa…"
type textarea "Hi, the Kronag headboard model has changed, so the headboard model is not exact…"
type textarea "Hei, sängynpäädyn Kronag malli on muuttunut, joten päädyn malli ei ole aivan sa…"
drag, startPoint x: 965, startPoint y: 573, endPoint x: 493, endPoint y: 421, distance: 495.6
click at [964, 572] on span "Saada" at bounding box center [974, 574] width 43 height 13
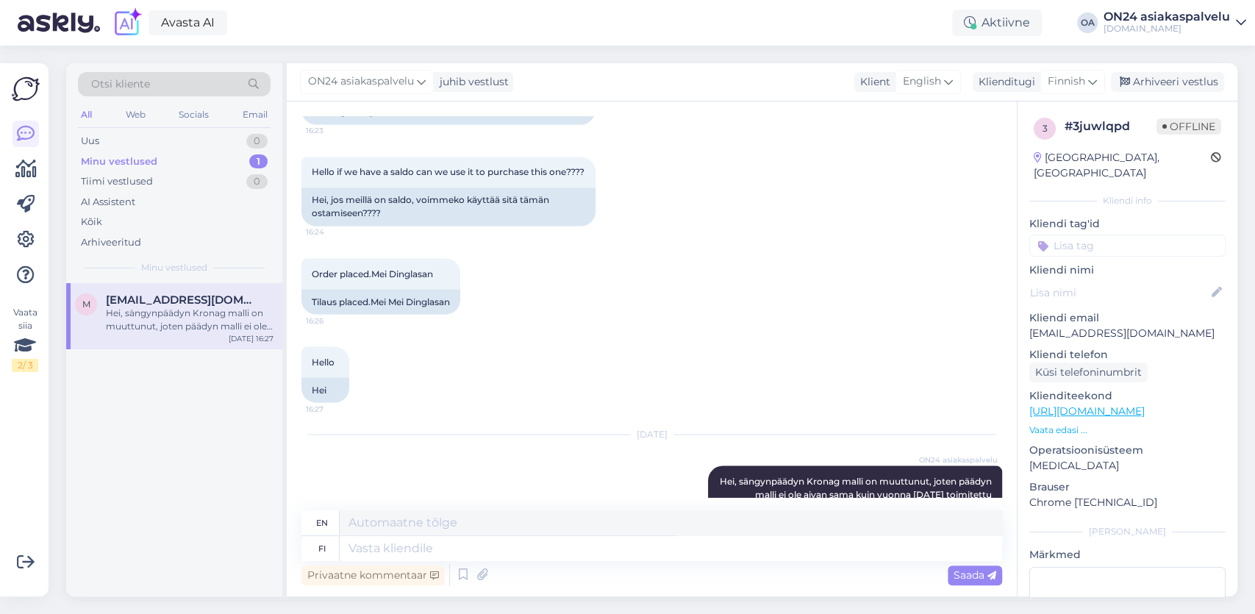
scroll to position [2007, 0]
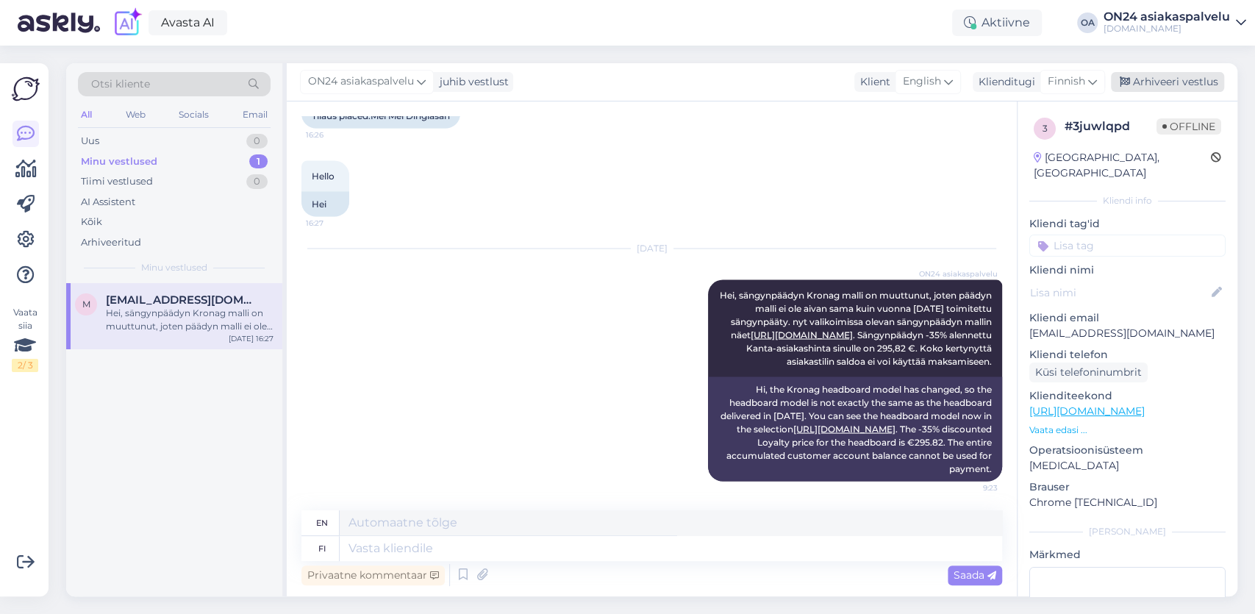
click at [1156, 85] on div "Arhiveeri vestlus" at bounding box center [1167, 82] width 113 height 20
